Goal: Task Accomplishment & Management: Manage account settings

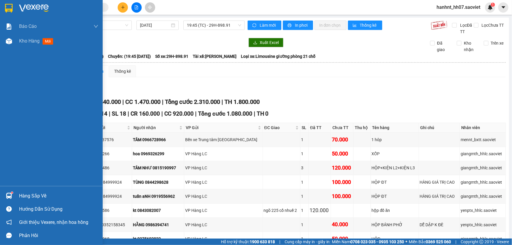
click at [36, 193] on div "Hàng sắp về" at bounding box center [58, 195] width 79 height 9
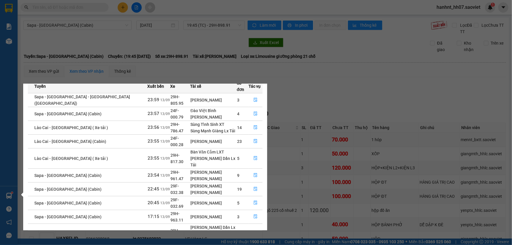
scroll to position [30, 0]
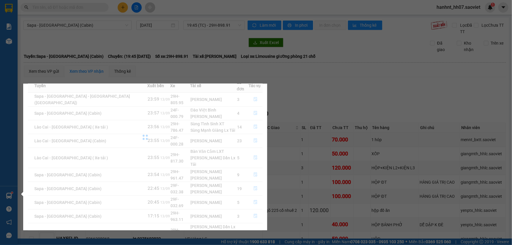
scroll to position [0, 0]
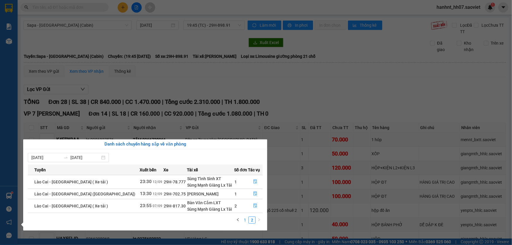
click at [245, 219] on link "1" at bounding box center [245, 220] width 6 height 6
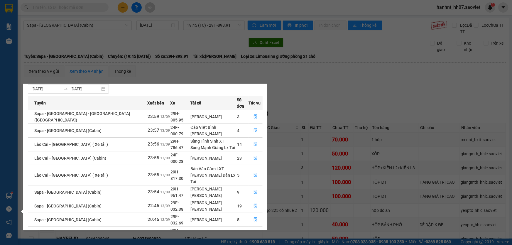
scroll to position [4, 0]
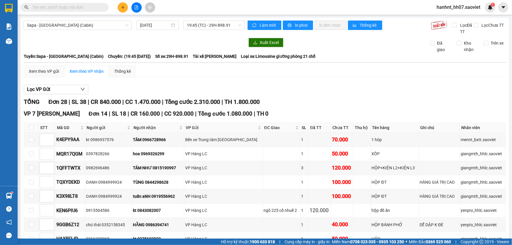
scroll to position [296, 0]
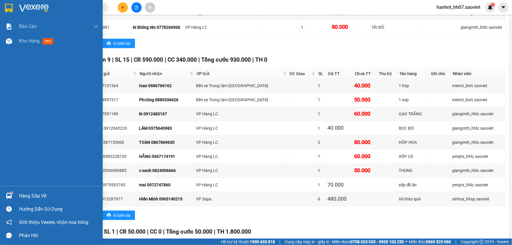
click at [22, 193] on div "Hàng sắp về" at bounding box center [58, 195] width 79 height 9
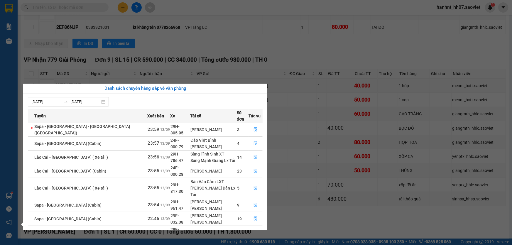
scroll to position [30, 0]
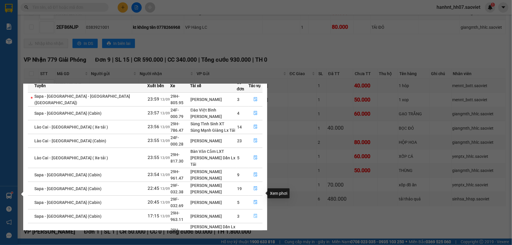
click at [254, 214] on icon "file-done" at bounding box center [256, 216] width 4 height 4
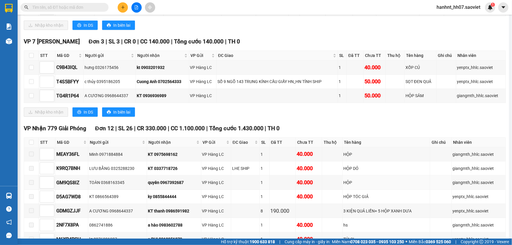
scroll to position [93, 0]
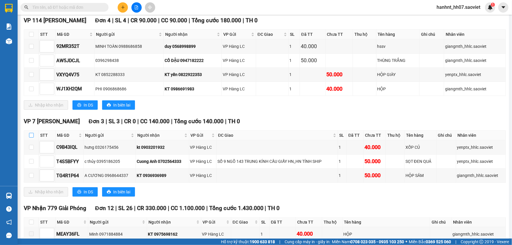
click at [32, 135] on input "checkbox" at bounding box center [31, 135] width 5 height 5
checkbox input "true"
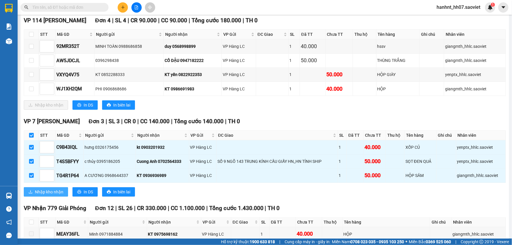
click at [47, 190] on span "Nhập kho nhận" at bounding box center [49, 191] width 28 height 6
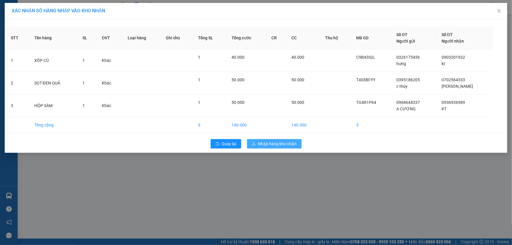
click at [271, 142] on span "Nhập hàng kho nhận" at bounding box center [277, 143] width 39 height 6
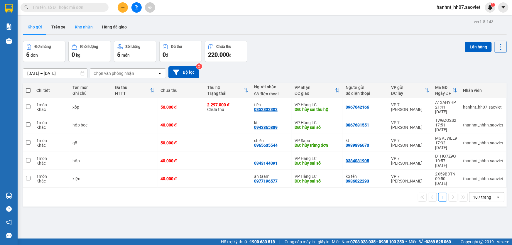
click at [81, 27] on button "Kho nhận" at bounding box center [83, 27] width 27 height 14
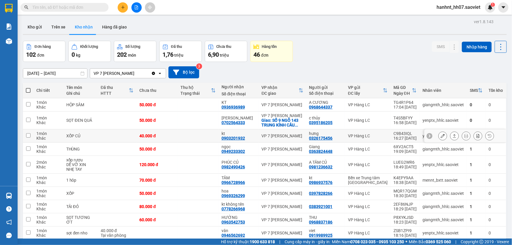
click at [40, 134] on div "1 món" at bounding box center [48, 133] width 24 height 5
checkbox input "true"
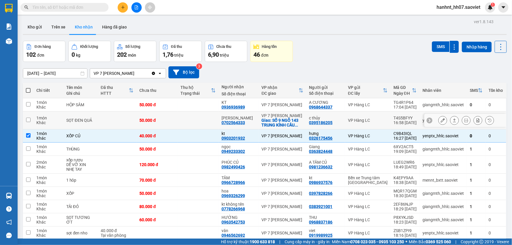
click at [42, 119] on div "1 món" at bounding box center [48, 118] width 24 height 5
checkbox input "true"
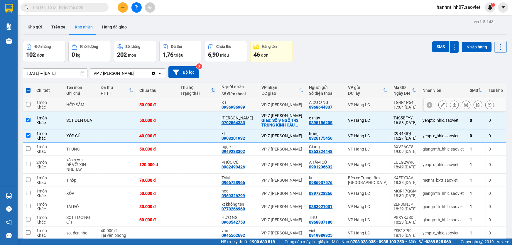
click at [47, 100] on div "1 món" at bounding box center [48, 102] width 24 height 5
checkbox input "true"
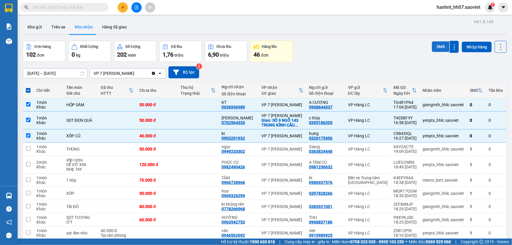
click at [439, 47] on button "SMS" at bounding box center [441, 46] width 18 height 11
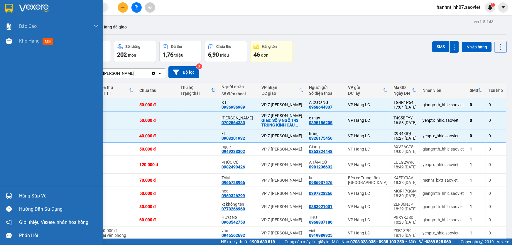
click at [29, 197] on div "Hàng sắp về" at bounding box center [58, 195] width 79 height 9
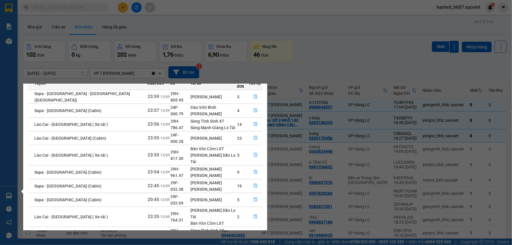
scroll to position [34, 0]
click at [254, 196] on icon "file-done" at bounding box center [256, 198] width 4 height 4
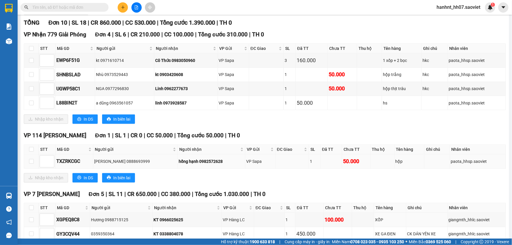
scroll to position [73, 0]
